Goal: Task Accomplishment & Management: Complete application form

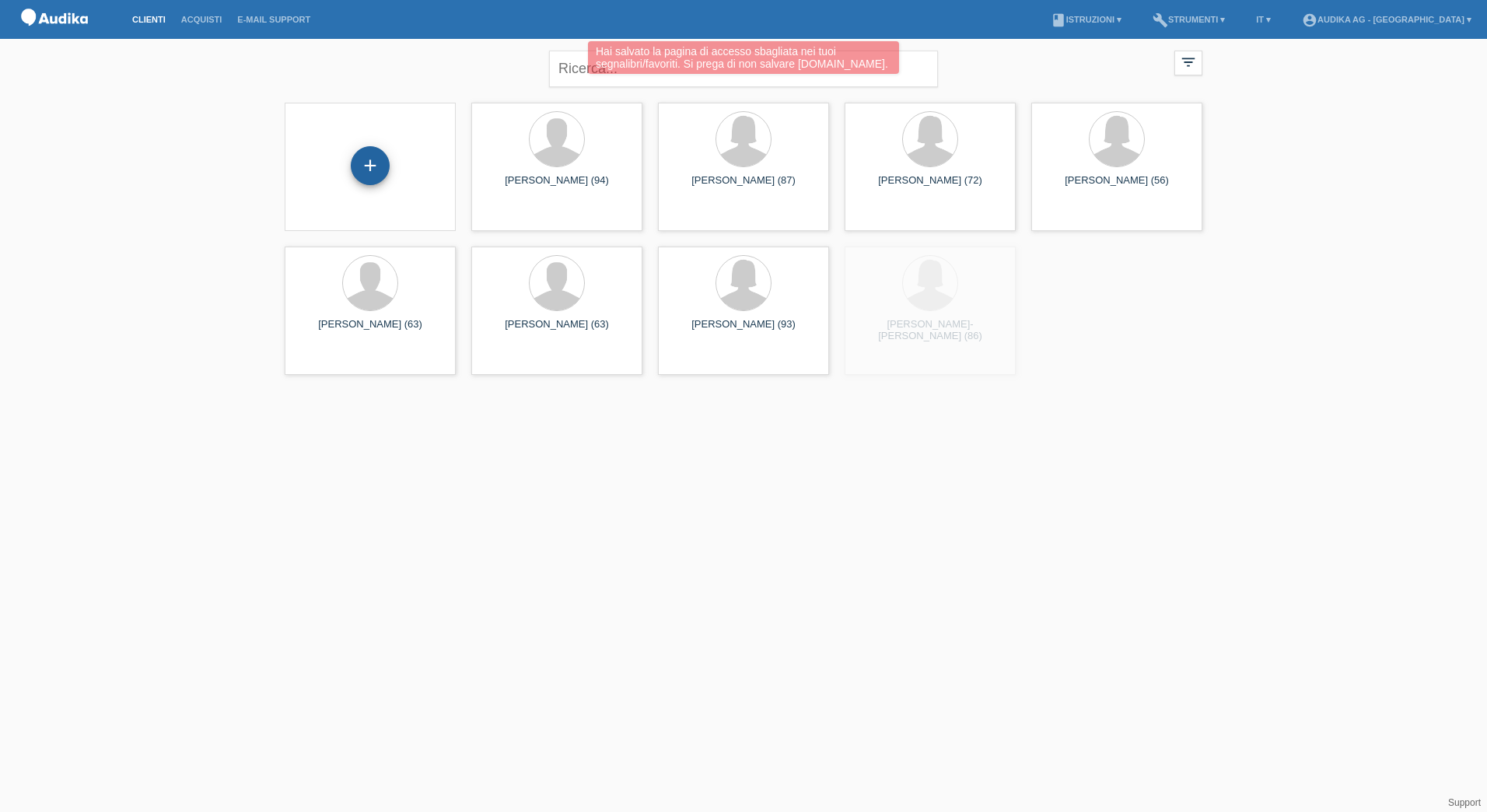
click at [386, 173] on div "+" at bounding box center [370, 165] width 39 height 39
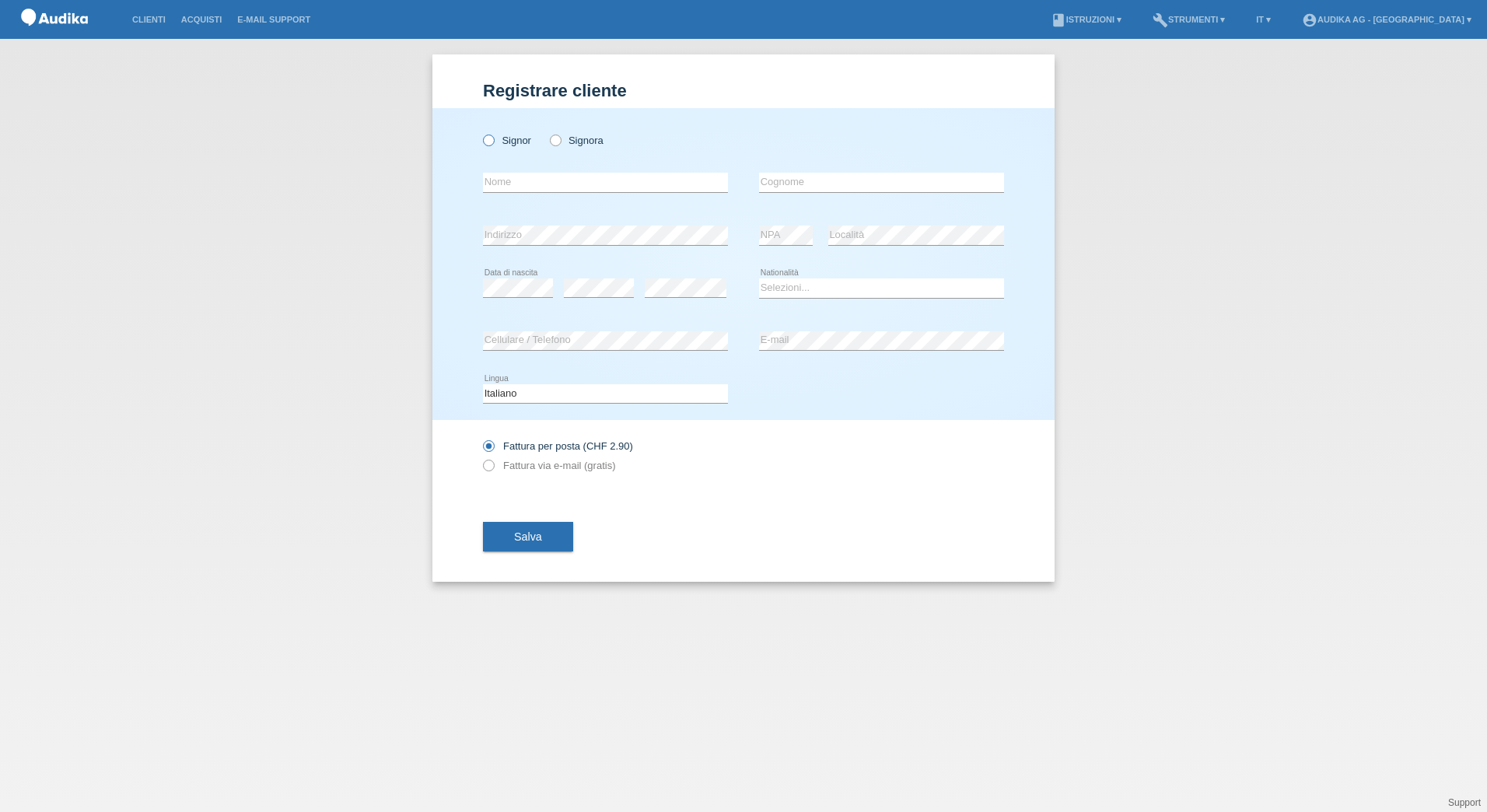
click at [522, 144] on label "Signor" at bounding box center [507, 140] width 48 height 12
click at [493, 144] on input "Signor" at bounding box center [488, 139] width 11 height 11
radio input "true"
click at [521, 182] on input "text" at bounding box center [605, 182] width 244 height 19
type input "Pepshi"
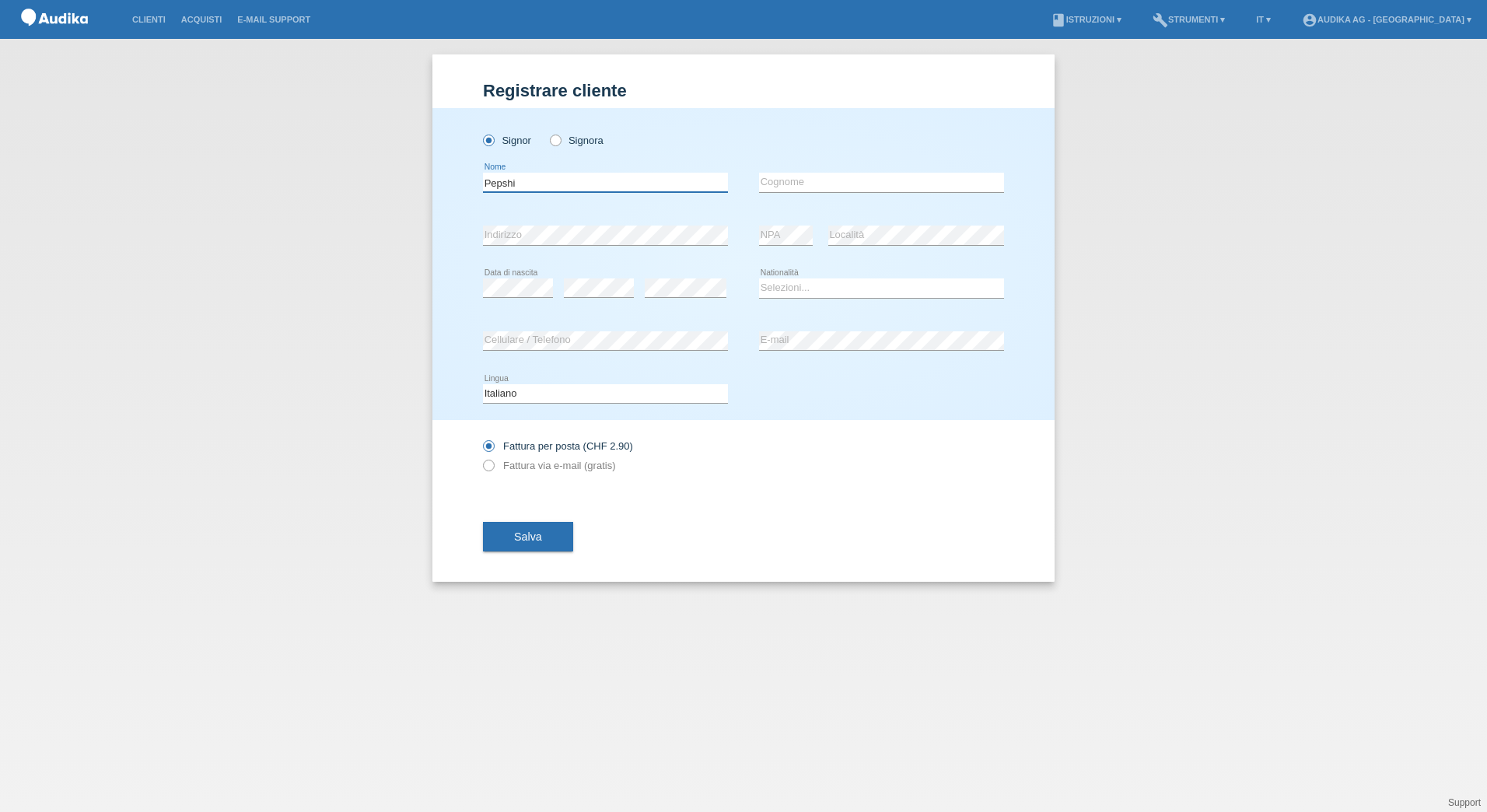
drag, startPoint x: 525, startPoint y: 182, endPoint x: 475, endPoint y: 185, distance: 50.1
click at [475, 185] on div "Signor Signora Pepshi error Nome" at bounding box center [743, 264] width 622 height 312
click at [779, 177] on input "text" at bounding box center [880, 182] width 244 height 19
paste input "Pepshi"
type input "Pepshi"
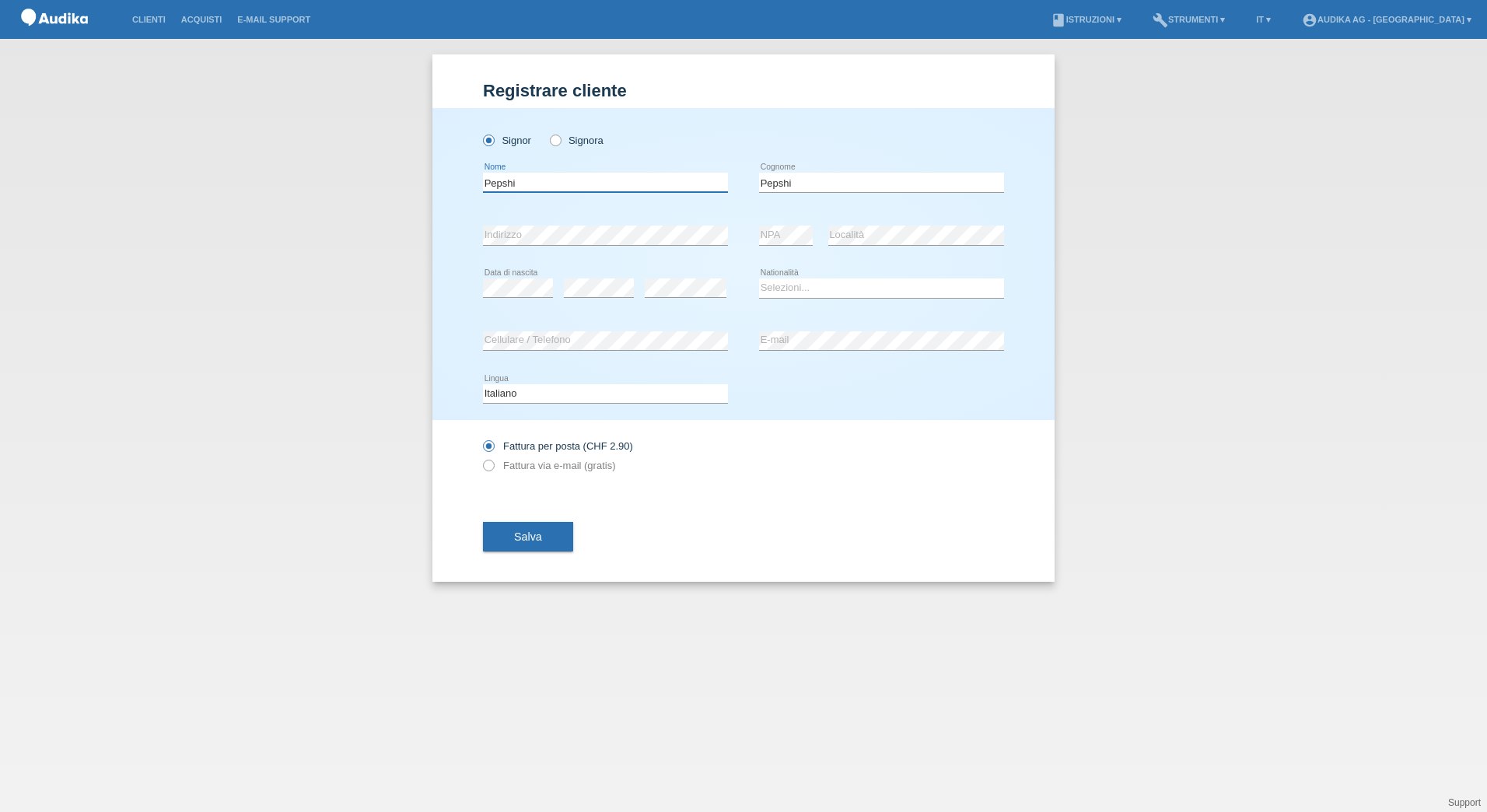
drag, startPoint x: 584, startPoint y: 183, endPoint x: 449, endPoint y: 181, distance: 135.0
click at [449, 181] on div "Signor Signora Pepshi error Nome" at bounding box center [743, 264] width 622 height 312
type input "a"
type input "[PERSON_NAME]"
select select "CH"
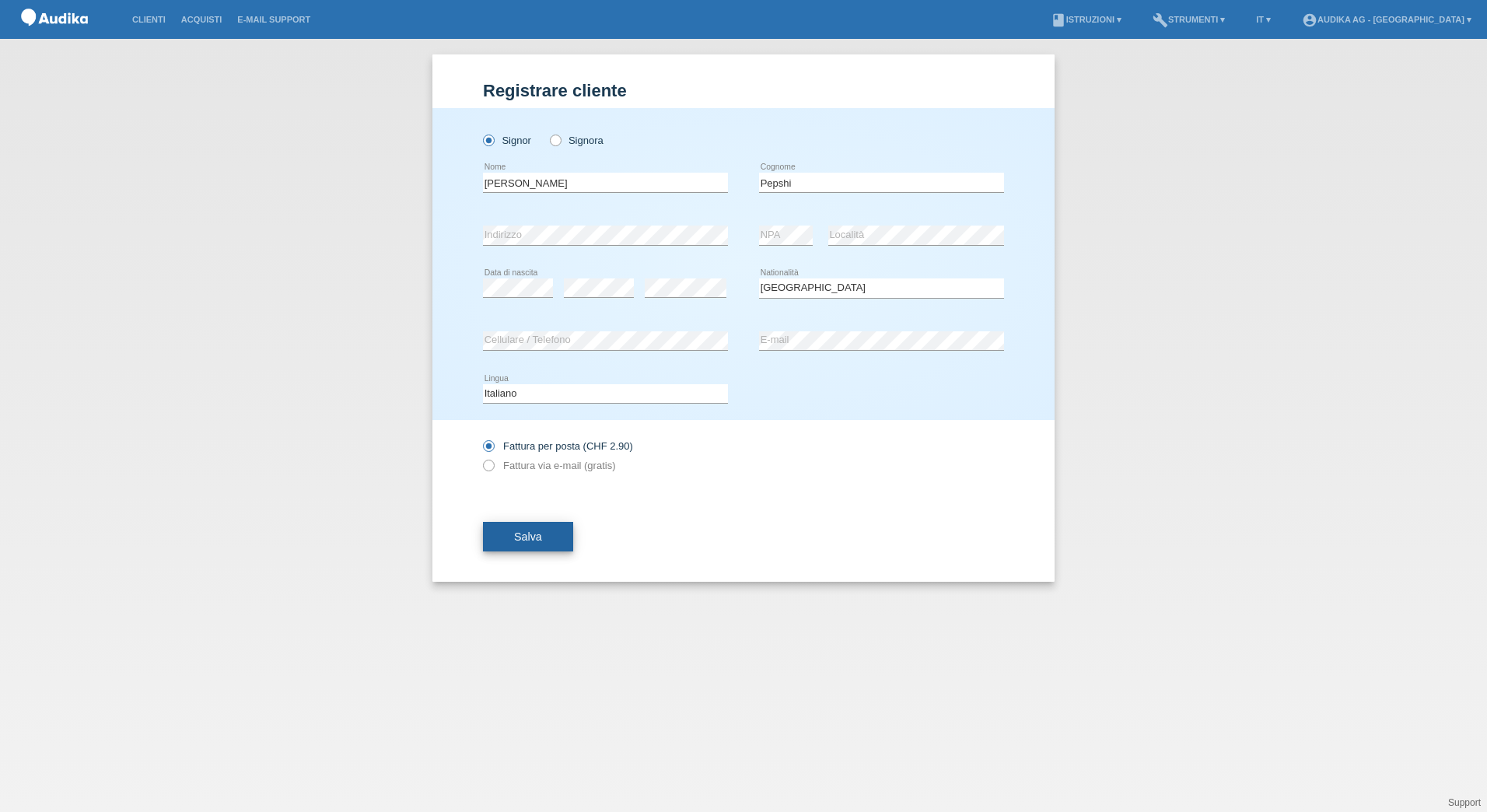
click at [510, 537] on button "Salva" at bounding box center [528, 536] width 90 height 30
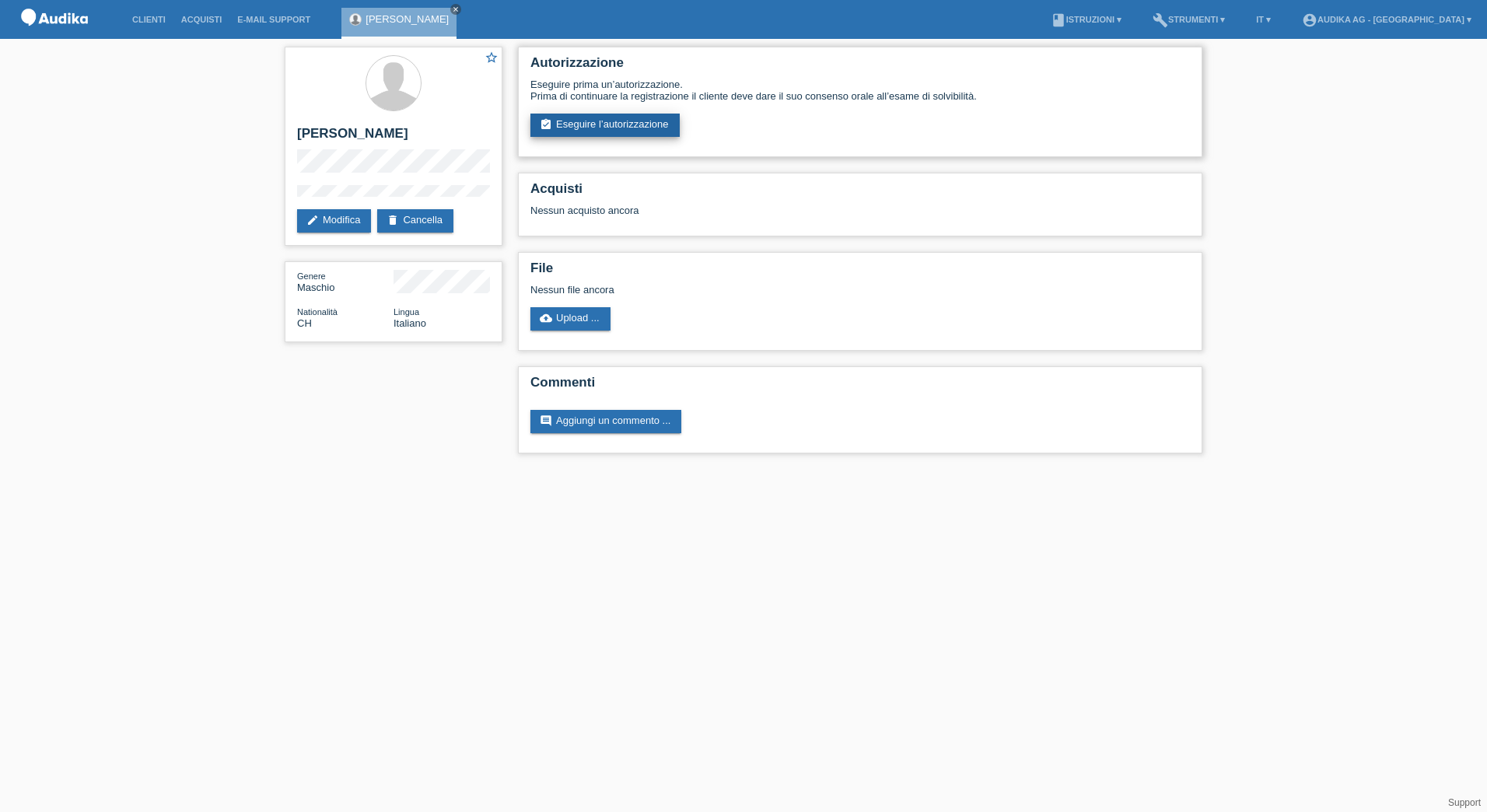
click at [643, 128] on link "assignment_turned_in Eseguire l’autorizzazione" at bounding box center [605, 125] width 150 height 23
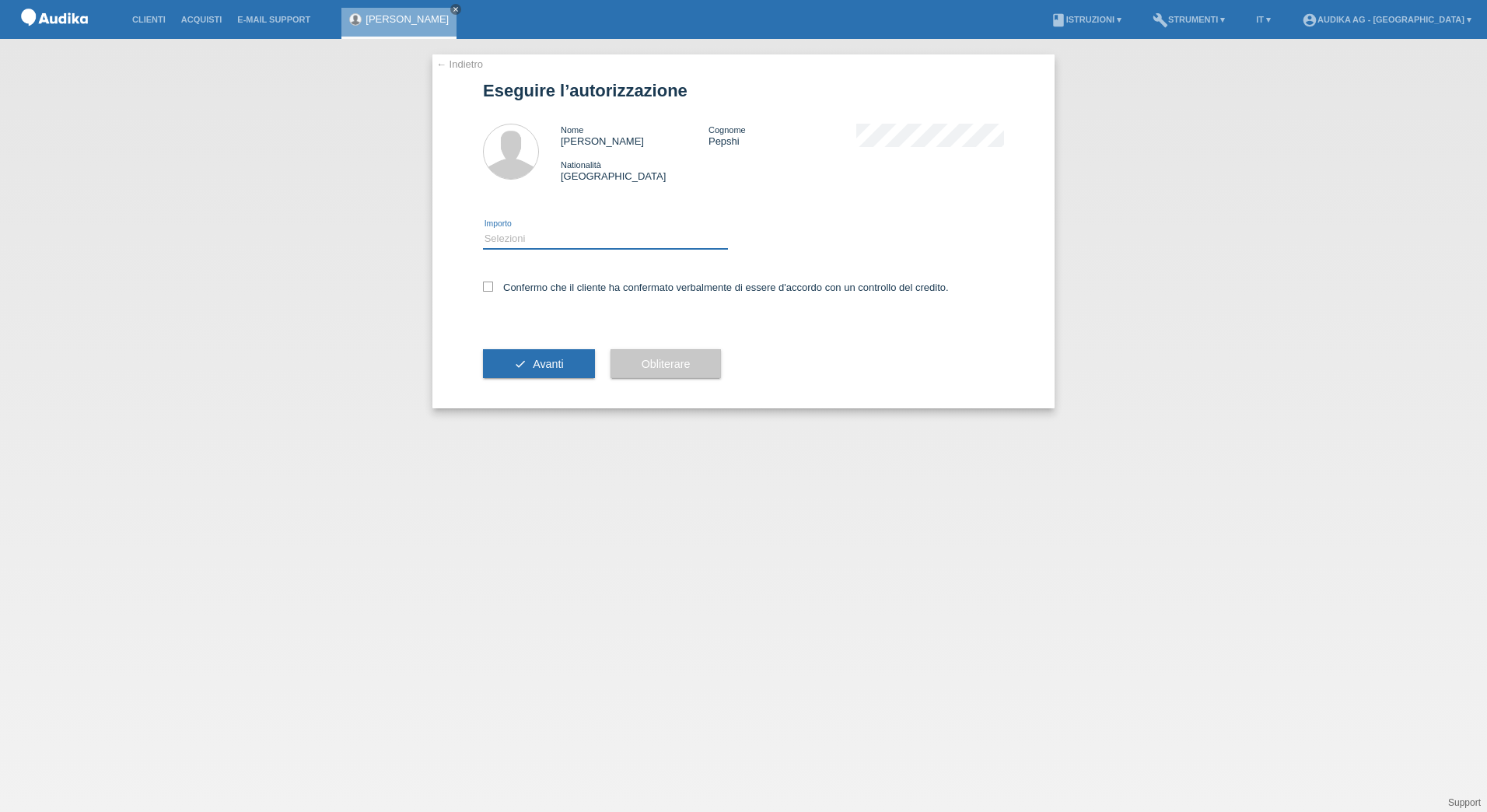
click at [559, 241] on select "Selezioni CHF 1.00 - CHF 499.00 CHF 500.00 - CHF 1'999.00 CHF 2'000.00 - CHF 13…" at bounding box center [605, 238] width 244 height 18
select select "3"
click at [483, 229] on select "Selezioni CHF 1.00 - CHF 499.00 CHF 500.00 - CHF 1'999.00 CHF 2'000.00 - CHF 13…" at bounding box center [605, 238] width 244 height 18
click at [500, 289] on label "Confermo che il cliente ha confermato verbalmente di essere d'accordo con un co…" at bounding box center [716, 288] width 466 height 12
click at [493, 289] on input "Confermo che il cliente ha confermato verbalmente di essere d'accordo con un co…" at bounding box center [488, 287] width 11 height 11
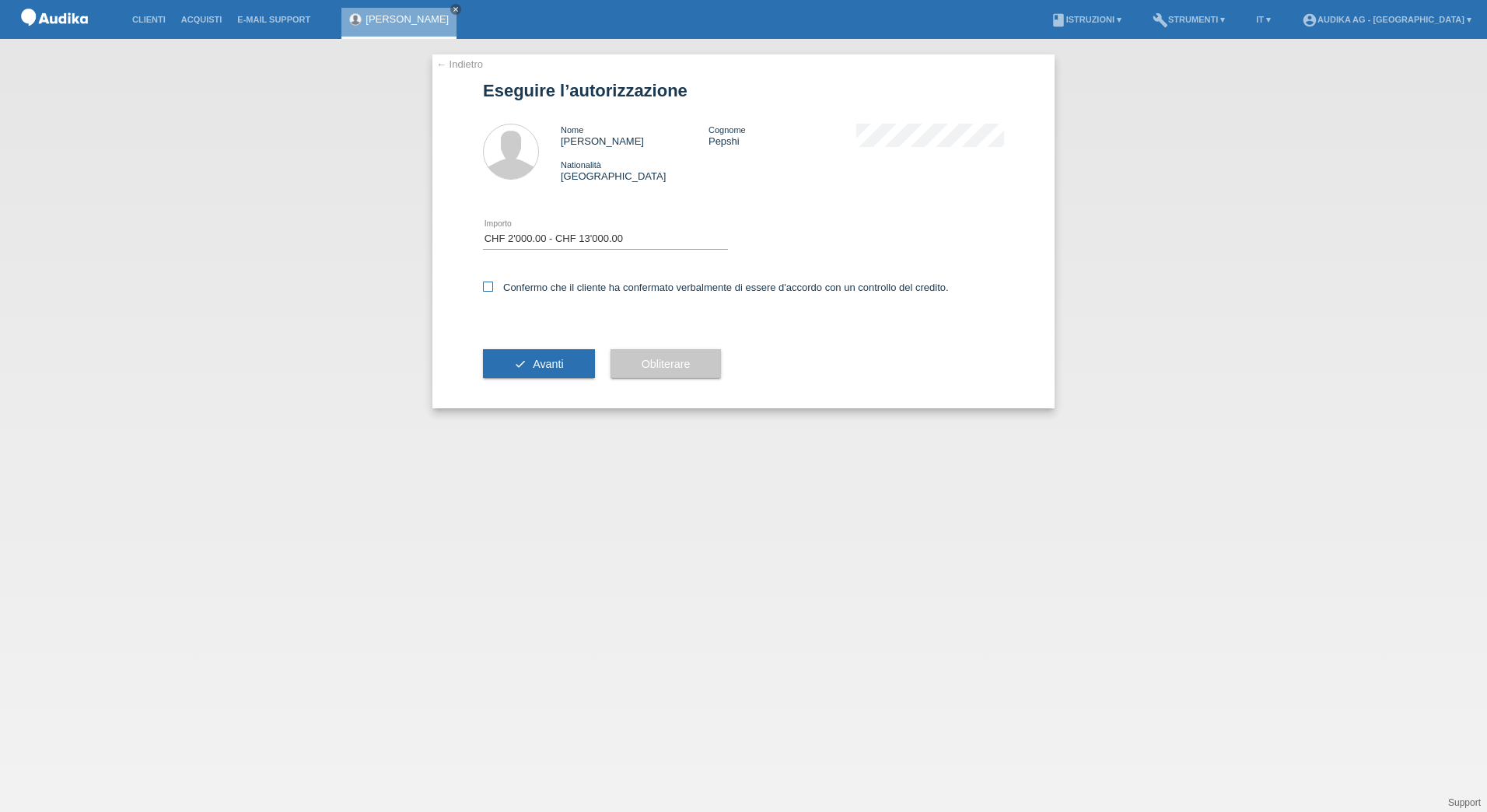
checkbox input "true"
click at [530, 367] on button "check Avanti" at bounding box center [539, 363] width 112 height 30
